Goal: Task Accomplishment & Management: Manage account settings

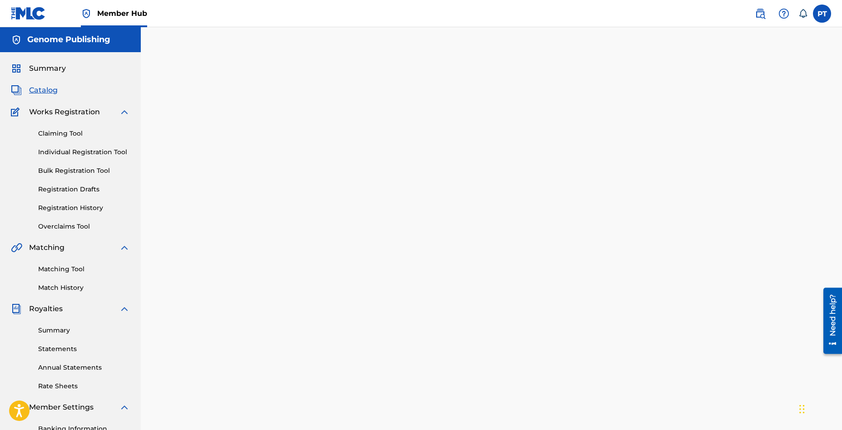
click at [46, 86] on span "Catalog" at bounding box center [43, 90] width 29 height 11
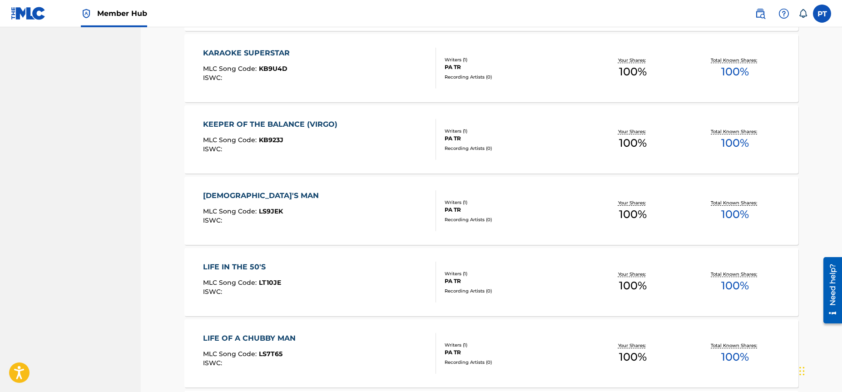
scroll to position [6175, 0]
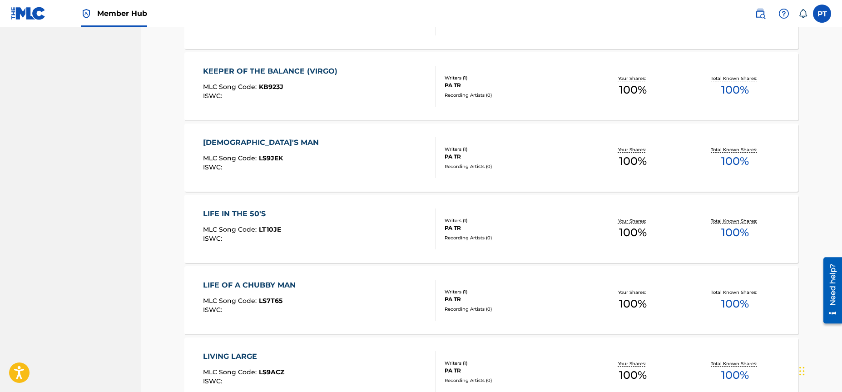
click at [321, 242] on div "LIFE IN THE 50'S MLC Song Code : LT10JE ISWC :" at bounding box center [319, 228] width 233 height 41
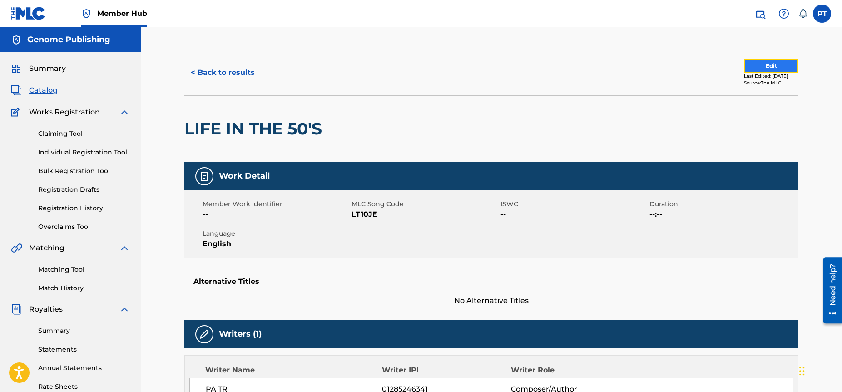
click at [786, 66] on button "Edit" at bounding box center [771, 66] width 54 height 14
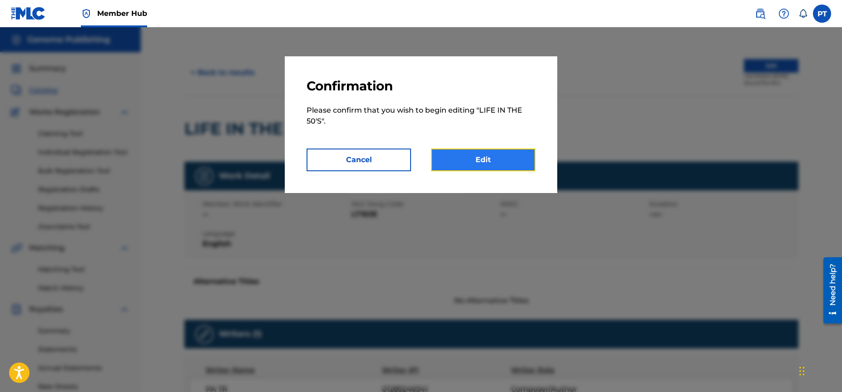
click at [486, 159] on link "Edit" at bounding box center [483, 159] width 104 height 23
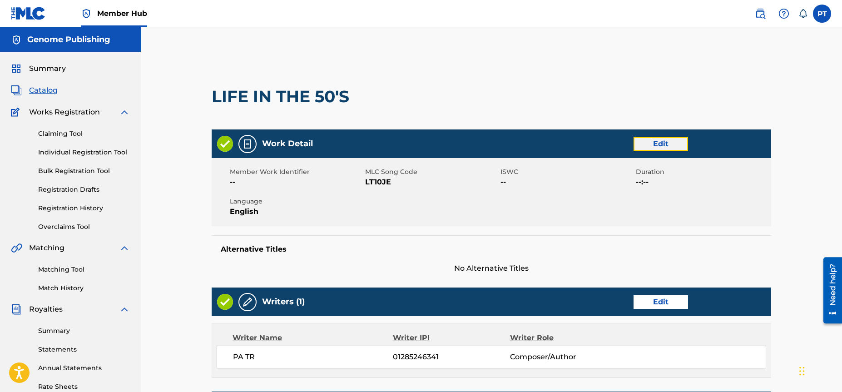
click at [655, 145] on link "Edit" at bounding box center [660, 144] width 54 height 14
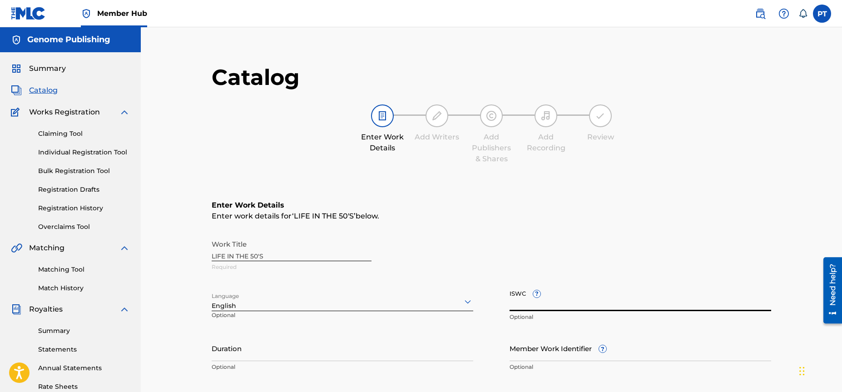
paste input "T-333.777.142-9"
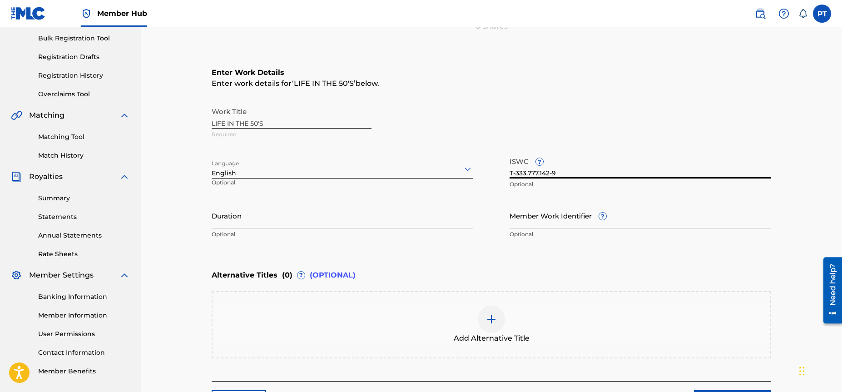
scroll to position [211, 0]
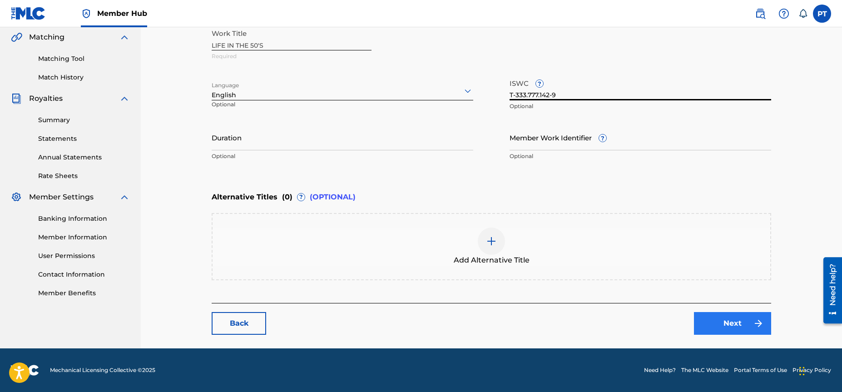
type input "T-333.777.142-9"
click at [721, 323] on link "Next" at bounding box center [732, 323] width 77 height 23
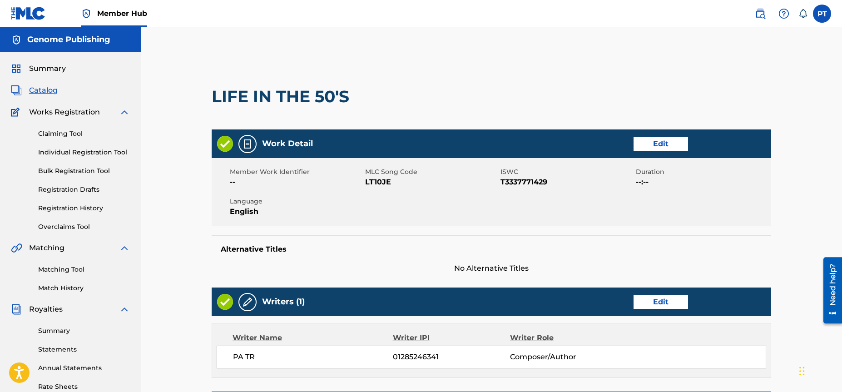
scroll to position [297, 0]
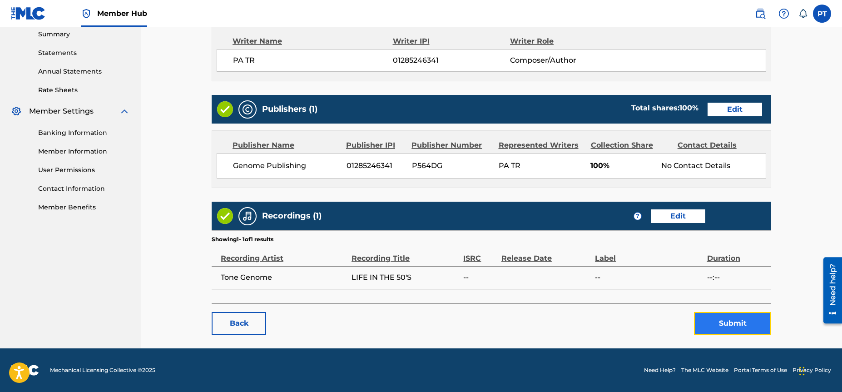
click at [719, 328] on button "Submit" at bounding box center [732, 323] width 77 height 23
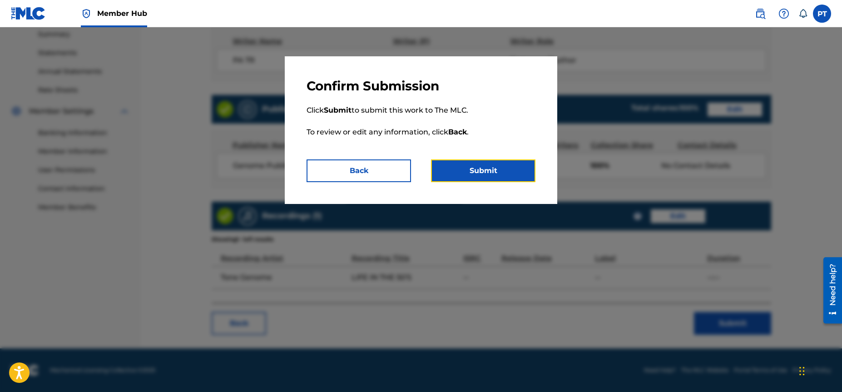
drag, startPoint x: 476, startPoint y: 171, endPoint x: 270, endPoint y: 180, distance: 206.3
click at [476, 172] on button "Submit" at bounding box center [483, 170] width 104 height 23
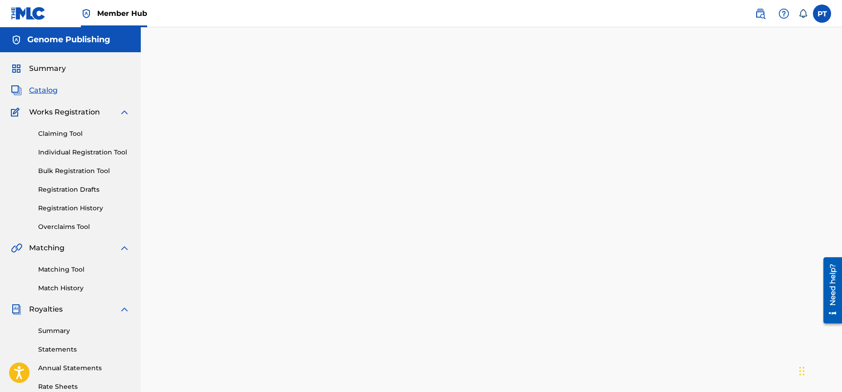
click at [42, 95] on span "Catalog" at bounding box center [43, 90] width 29 height 11
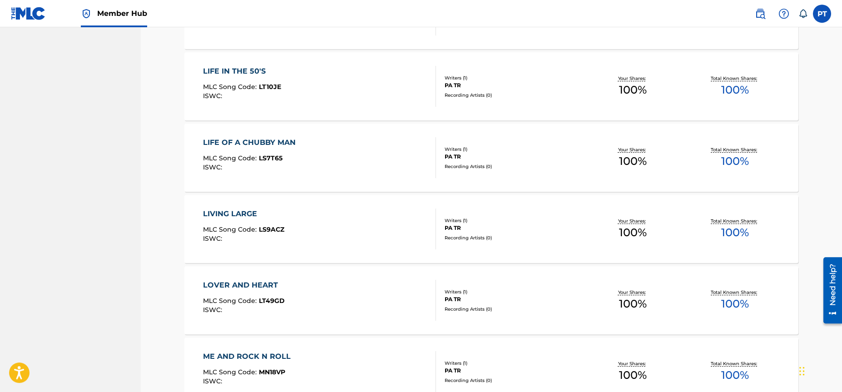
scroll to position [6330, 0]
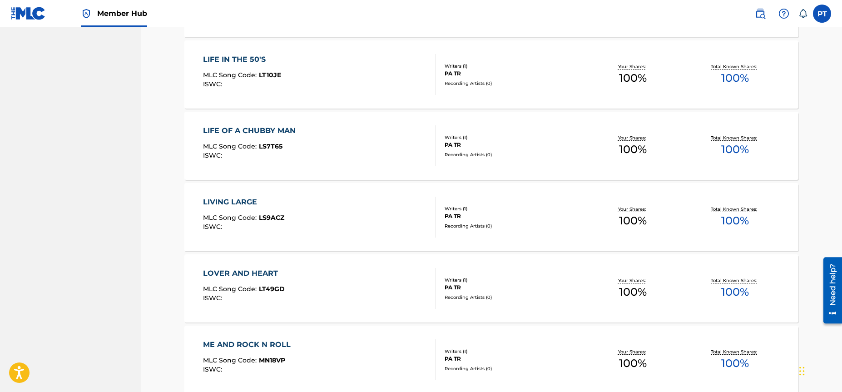
click at [257, 279] on div "LOVER AND HEART MLC Song Code : LT49GD ISWC :" at bounding box center [244, 288] width 82 height 41
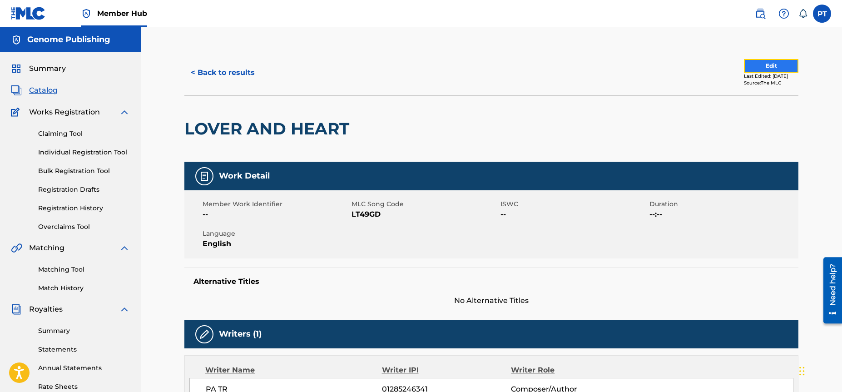
click at [756, 66] on button "Edit" at bounding box center [771, 66] width 54 height 14
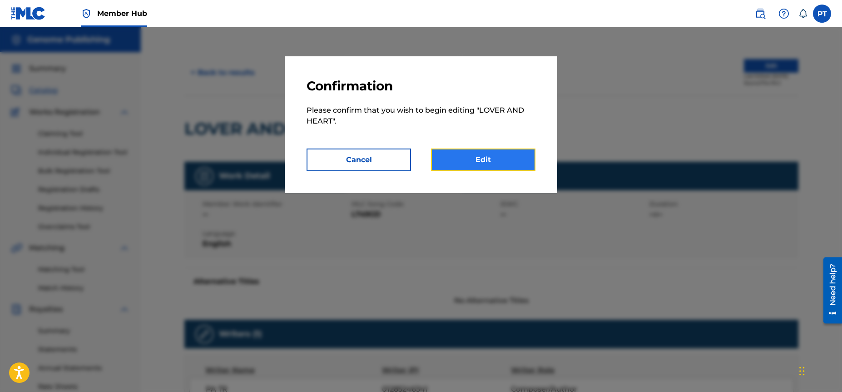
click at [494, 157] on link "Edit" at bounding box center [483, 159] width 104 height 23
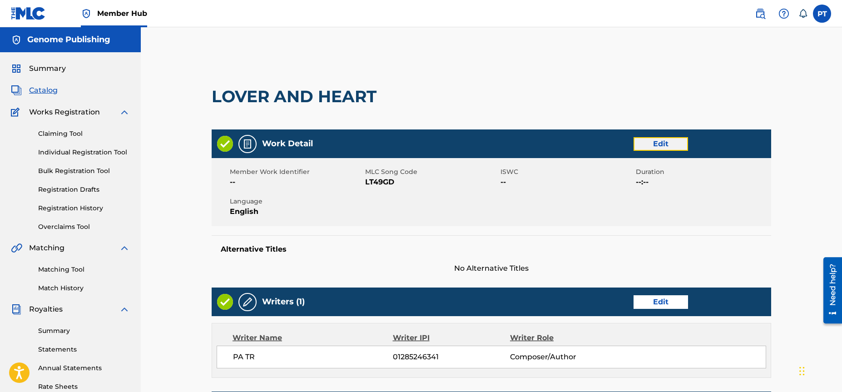
click at [670, 143] on link "Edit" at bounding box center [660, 144] width 54 height 14
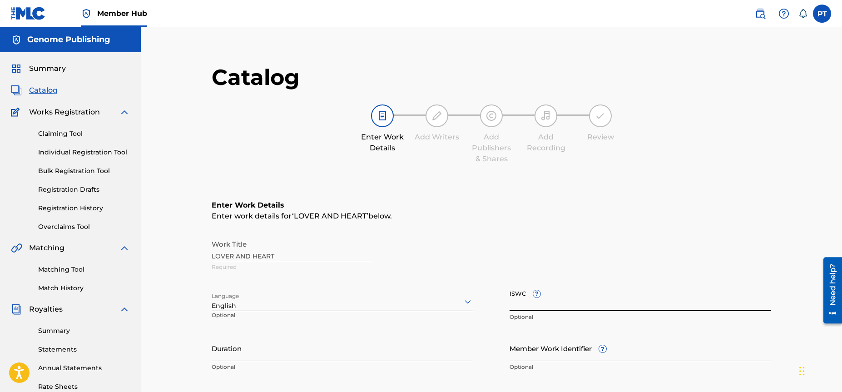
paste input "T-334.828.487-3"
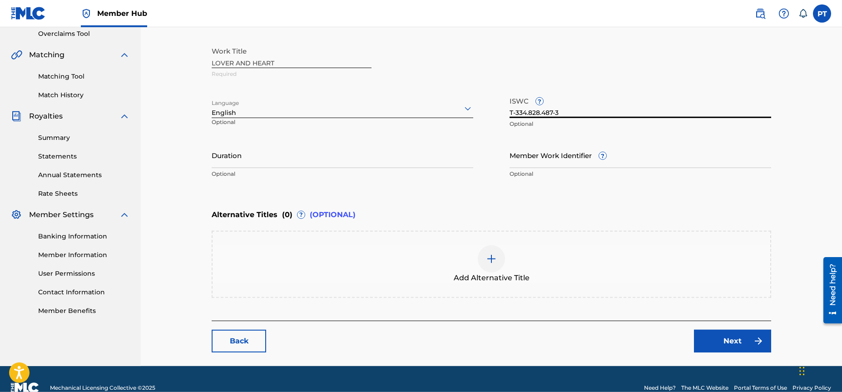
scroll to position [211, 0]
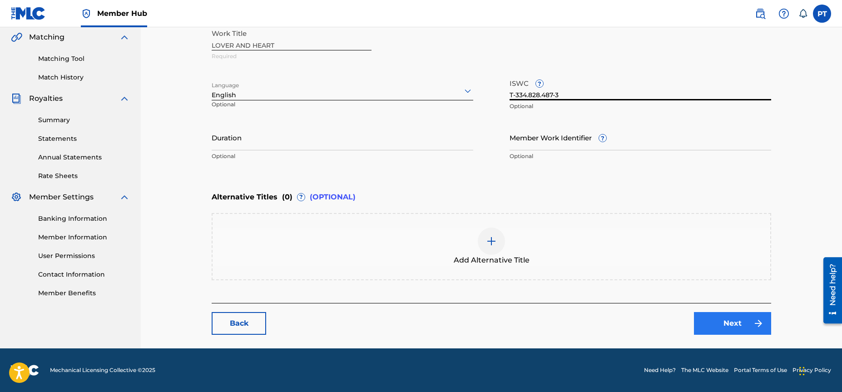
type input "T-334.828.487-3"
click at [730, 325] on link "Next" at bounding box center [732, 323] width 77 height 23
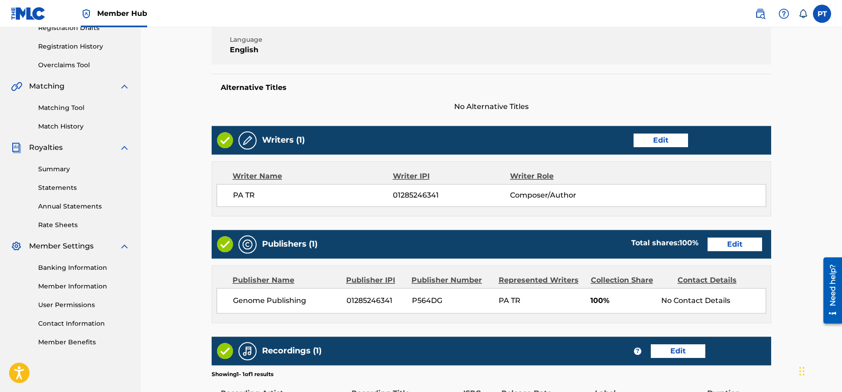
scroll to position [297, 0]
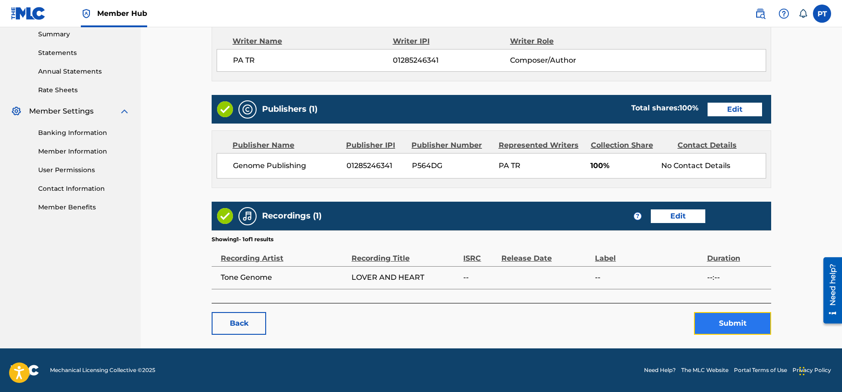
click at [714, 327] on button "Submit" at bounding box center [732, 323] width 77 height 23
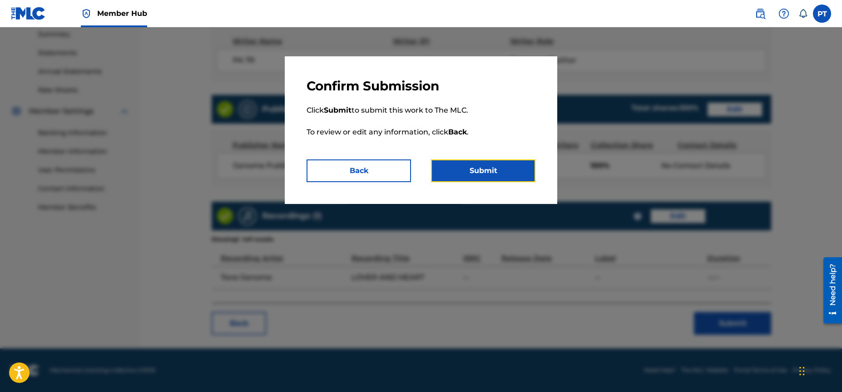
drag, startPoint x: 500, startPoint y: 172, endPoint x: 423, endPoint y: 148, distance: 81.0
click at [500, 171] on button "Submit" at bounding box center [483, 170] width 104 height 23
